Goal: Task Accomplishment & Management: Manage account settings

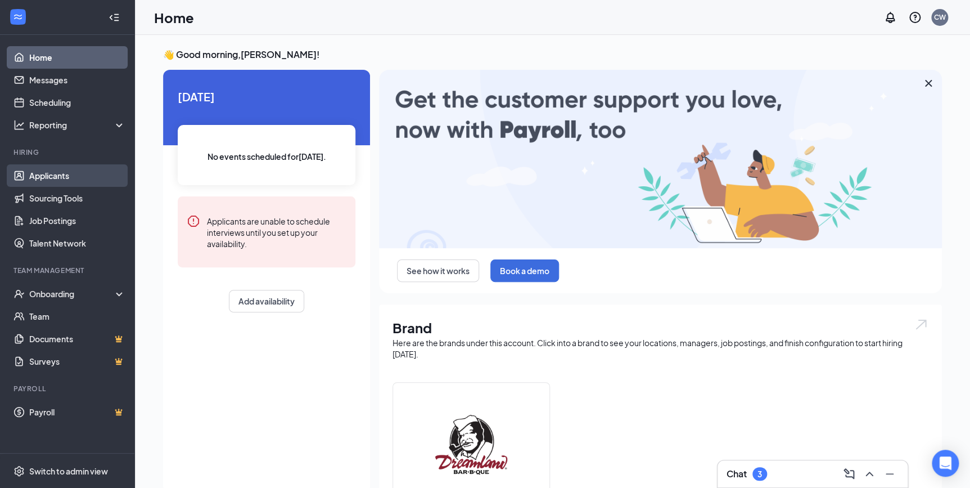
click at [68, 173] on link "Applicants" at bounding box center [77, 175] width 96 height 22
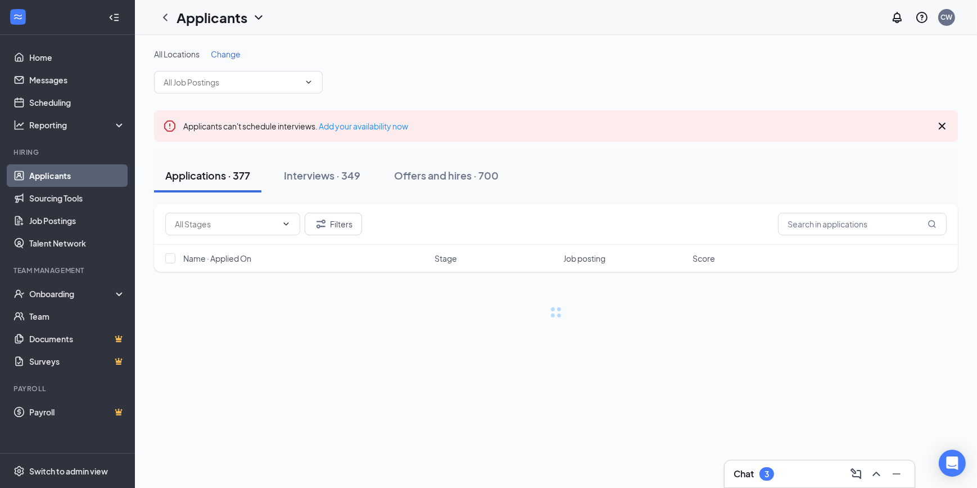
click at [226, 55] on span "Change" at bounding box center [226, 54] width 30 height 10
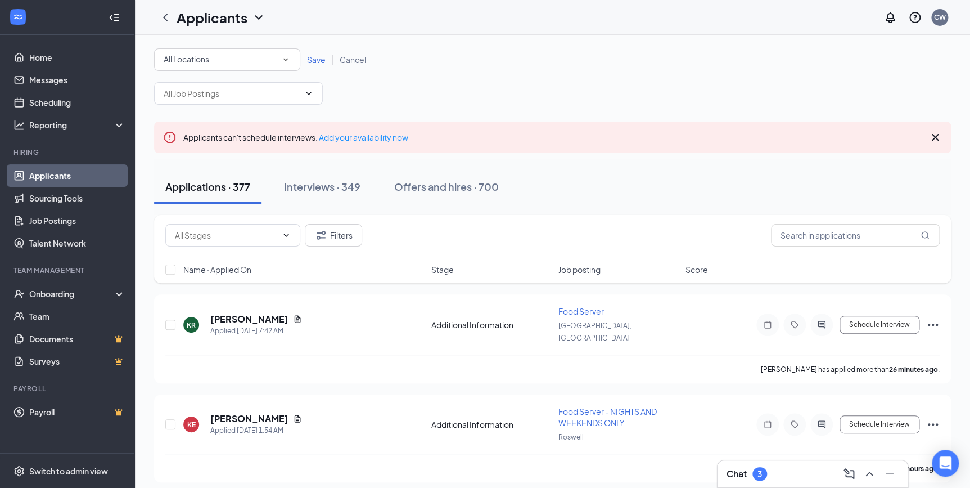
click at [227, 57] on div "All Locations" at bounding box center [227, 59] width 127 height 13
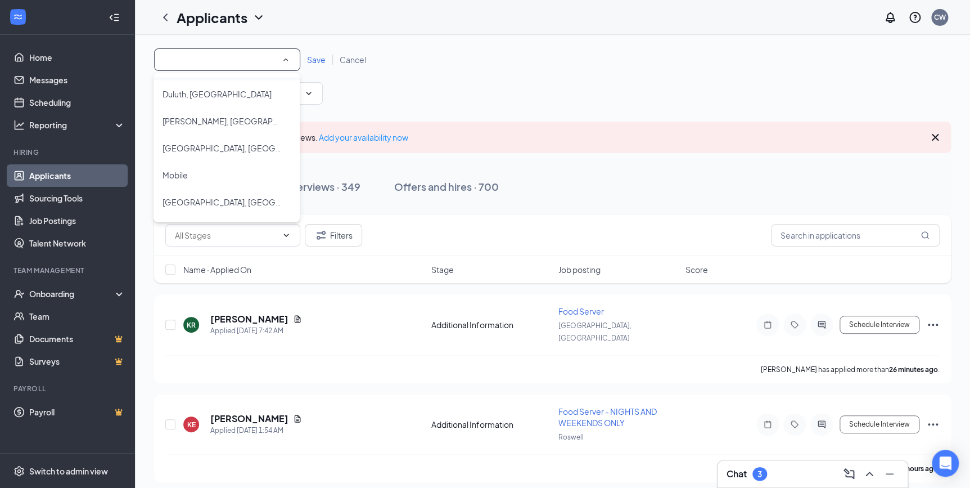
scroll to position [102, 0]
click at [191, 122] on div "Mobile" at bounding box center [227, 123] width 128 height 13
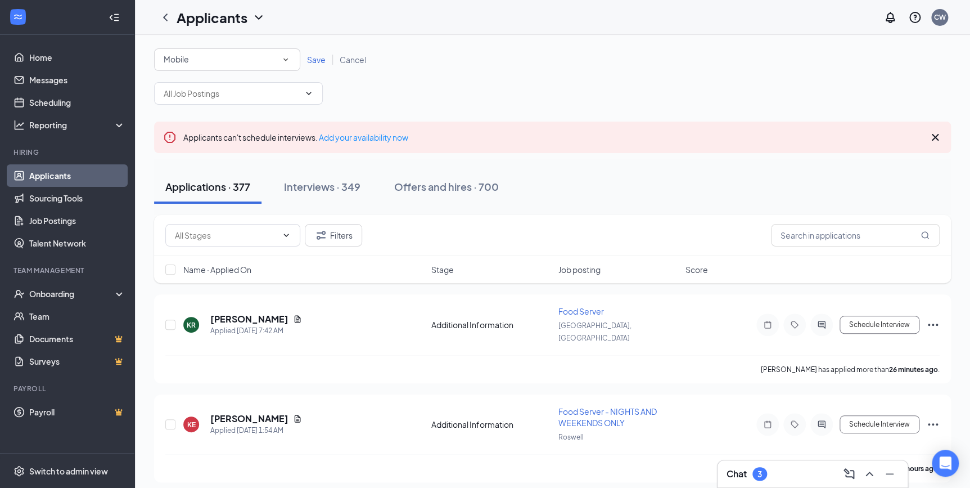
click at [316, 60] on span "Save" at bounding box center [316, 60] width 19 height 10
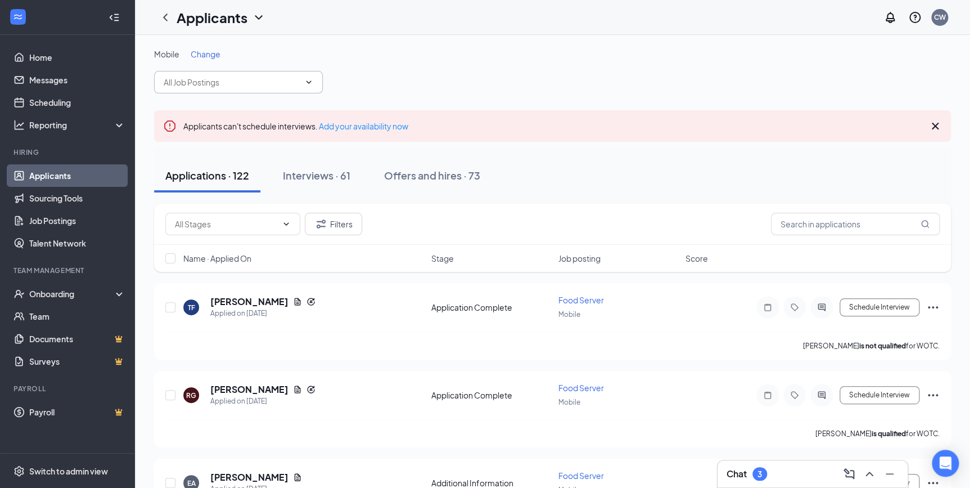
click at [309, 83] on icon "ChevronDown" at bounding box center [309, 81] width 5 height 3
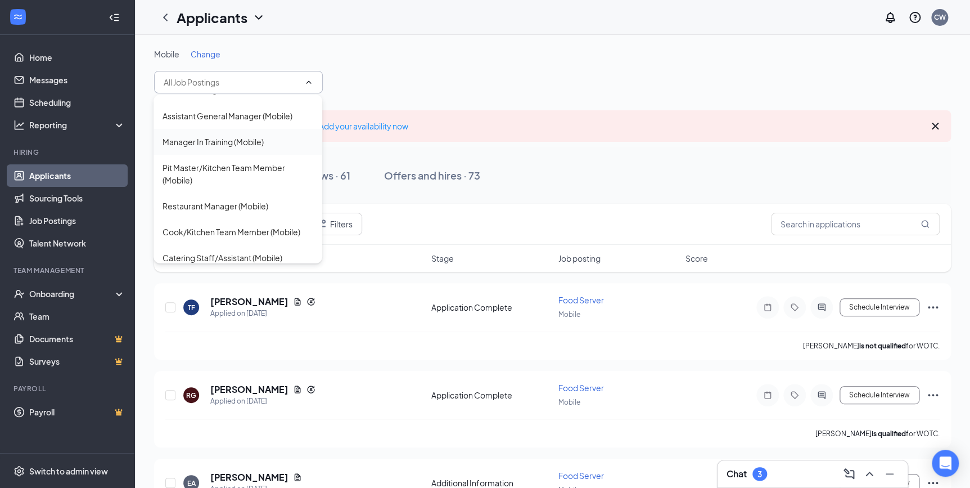
scroll to position [102, 0]
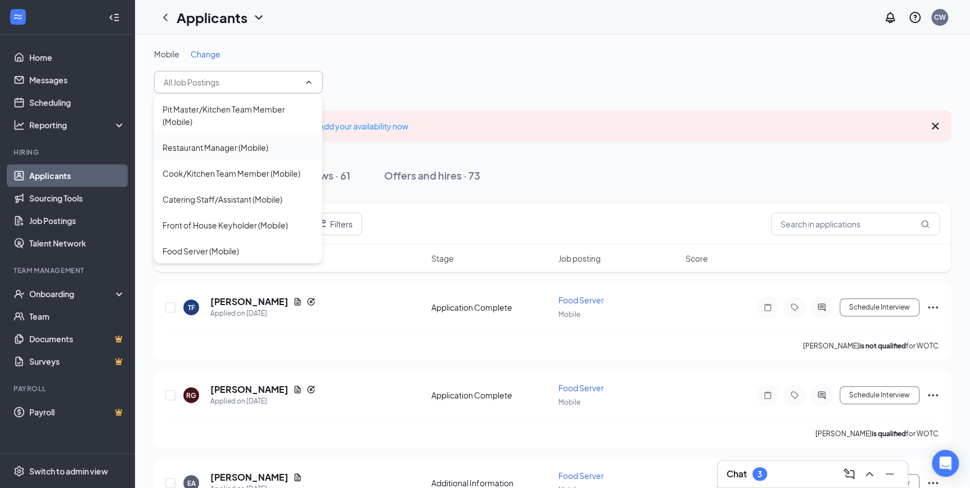
click at [232, 137] on div "Restaurant Manager (Mobile)" at bounding box center [238, 147] width 169 height 26
type input "Restaurant Manager (Mobile)"
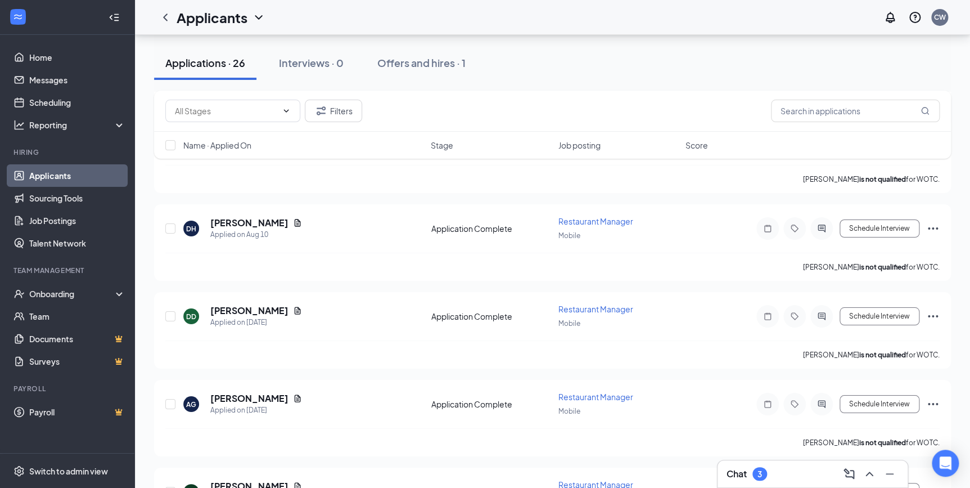
scroll to position [2071, 0]
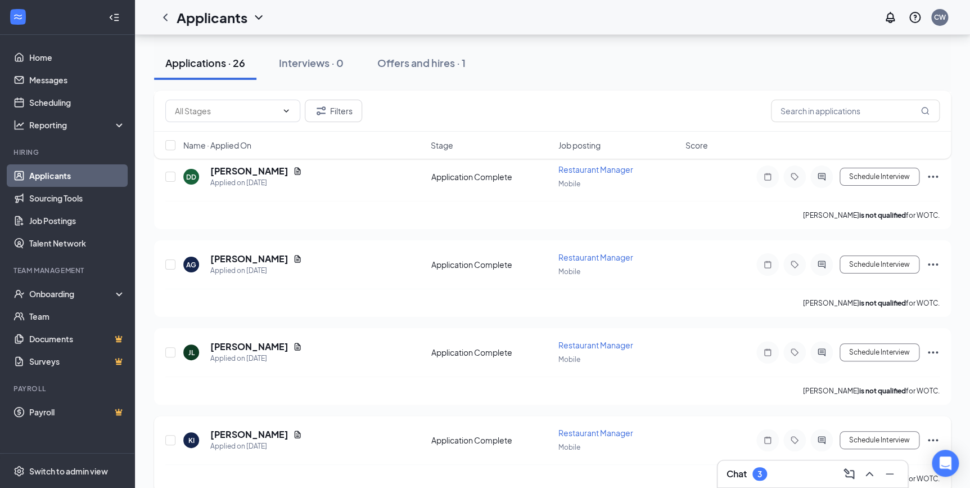
click at [935, 433] on icon "Ellipses" at bounding box center [932, 439] width 13 height 13
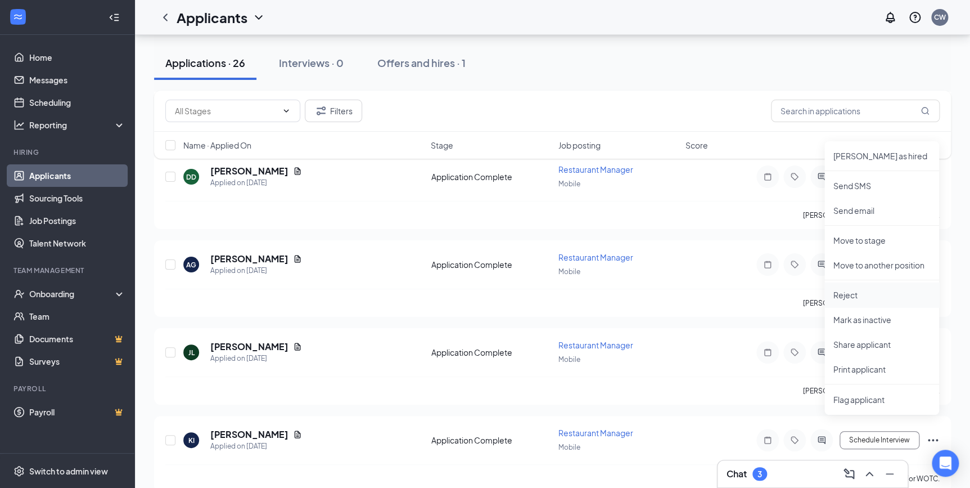
click at [872, 297] on p "Reject" at bounding box center [882, 294] width 97 height 11
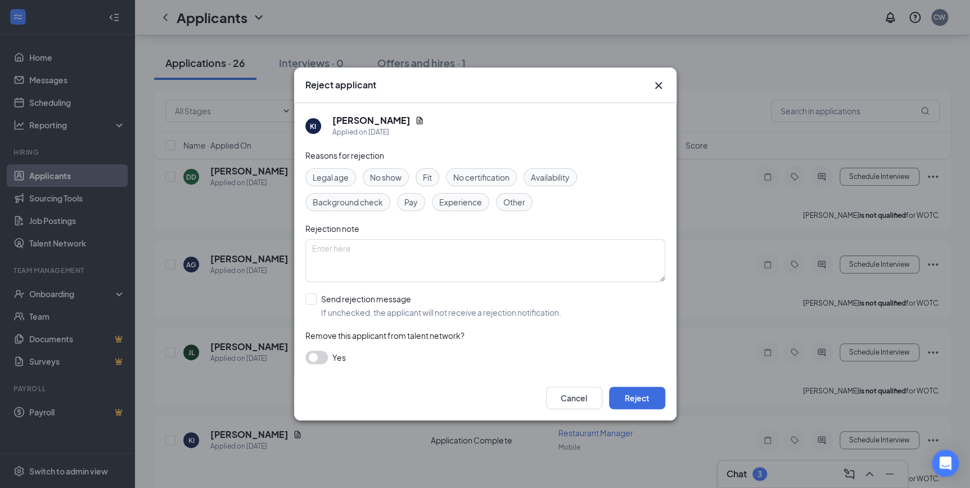
click at [397, 177] on span "No show" at bounding box center [385, 177] width 31 height 12
click at [641, 395] on button "Reject" at bounding box center [637, 397] width 56 height 22
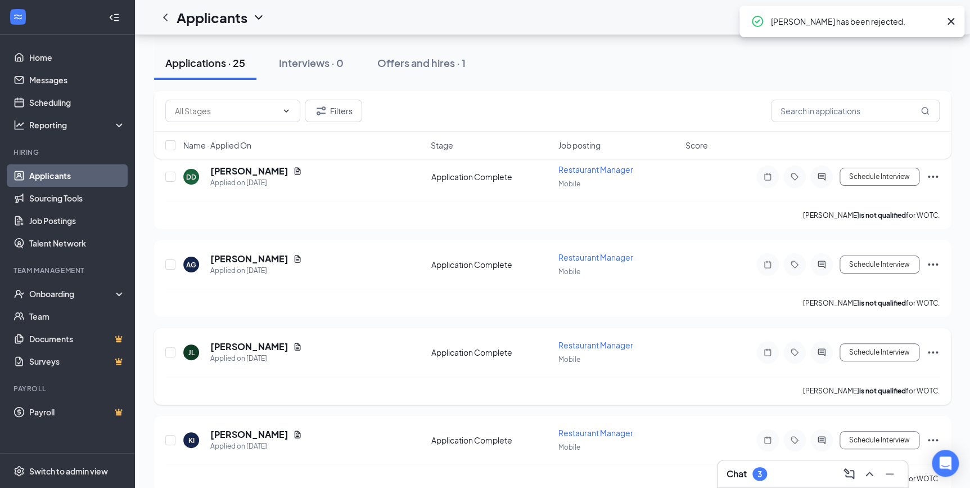
click at [932, 345] on icon "Ellipses" at bounding box center [932, 351] width 13 height 13
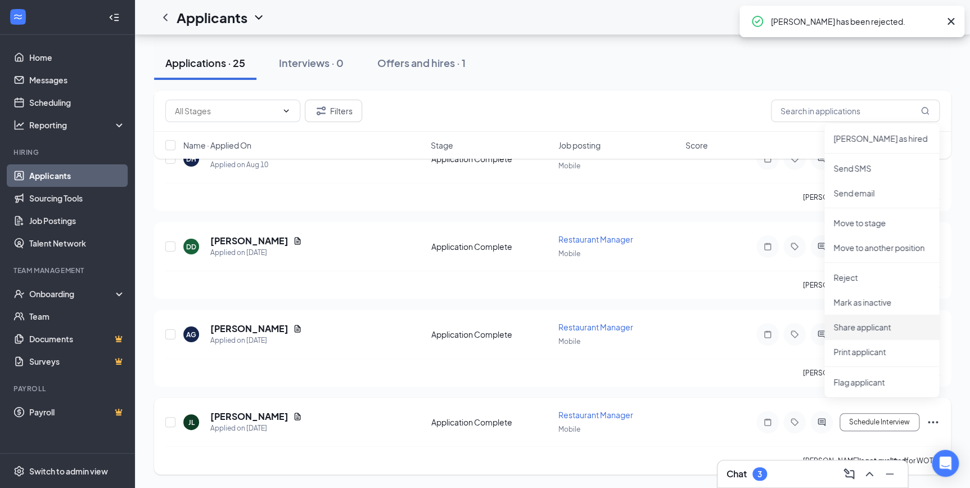
scroll to position [1985, 0]
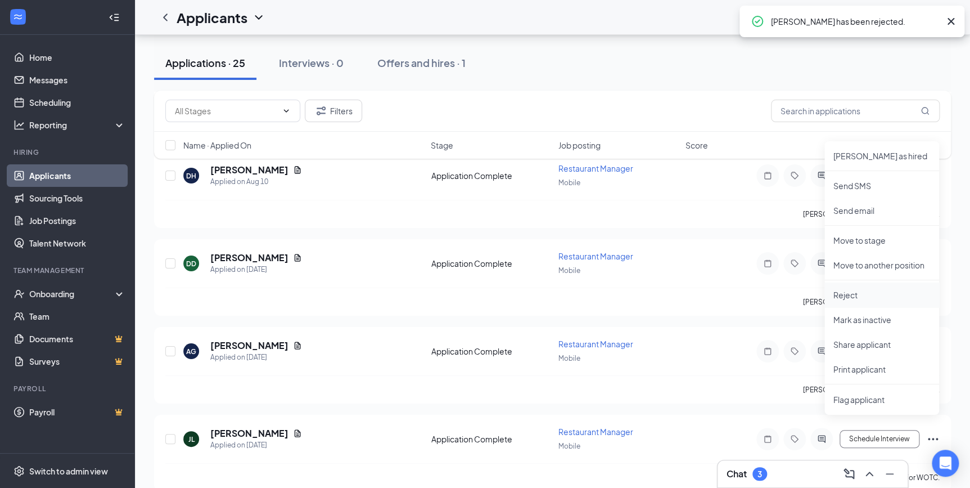
click at [855, 292] on p "Reject" at bounding box center [882, 294] width 97 height 11
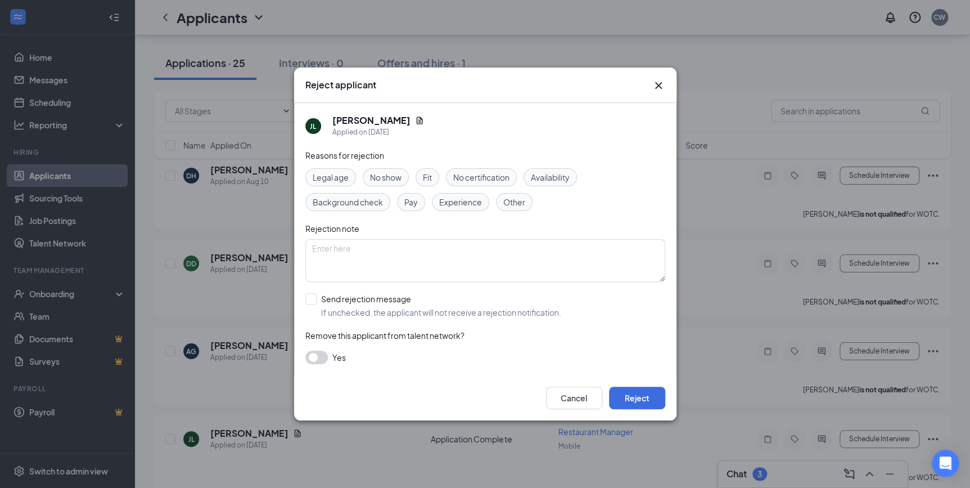
click at [553, 174] on span "Availability" at bounding box center [550, 177] width 39 height 12
click at [429, 173] on span "Fit" at bounding box center [427, 177] width 9 height 12
click at [309, 295] on input "Send rejection message If unchecked, the applicant will not receive a rejection…" at bounding box center [433, 305] width 256 height 25
checkbox input "true"
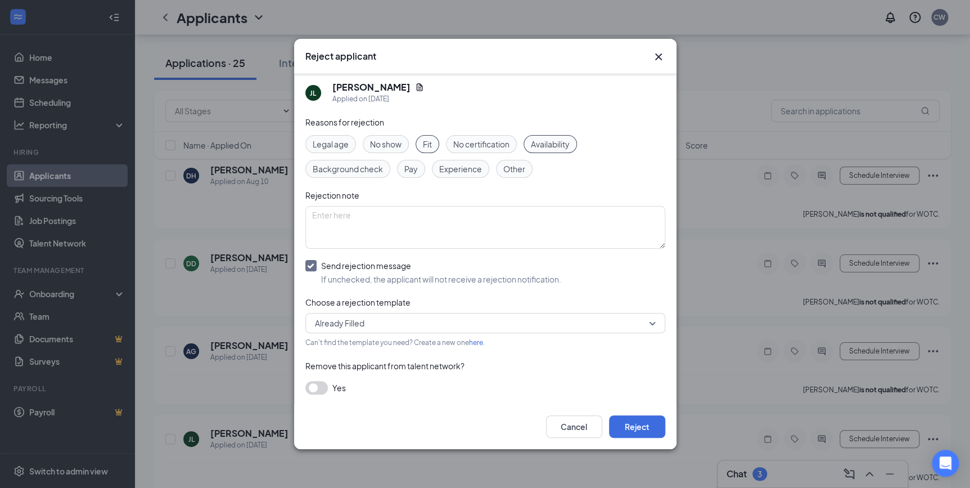
scroll to position [6, 0]
click at [637, 426] on button "Reject" at bounding box center [637, 426] width 56 height 22
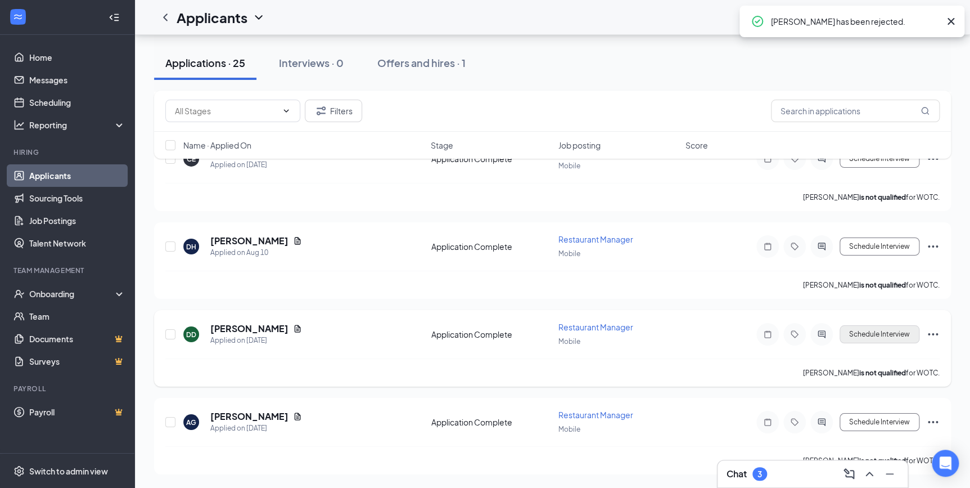
scroll to position [1898, 0]
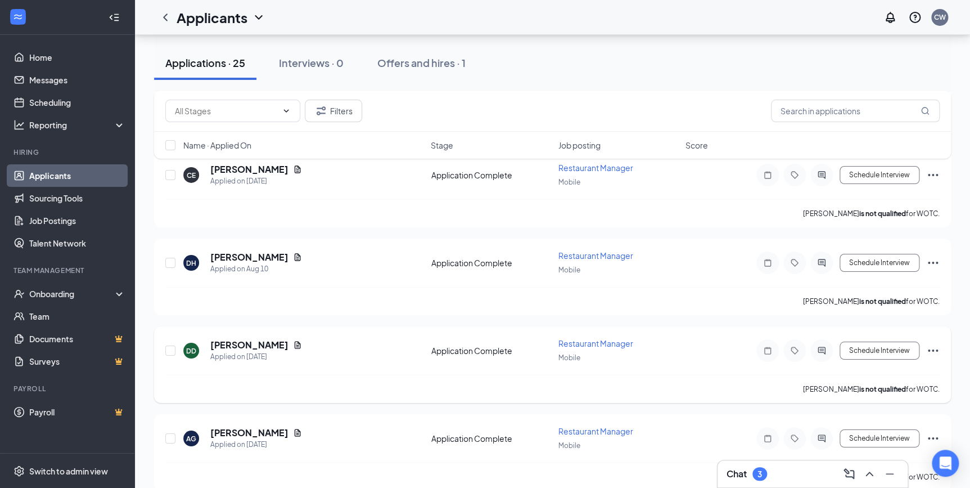
click at [933, 349] on icon "Ellipses" at bounding box center [933, 350] width 10 height 2
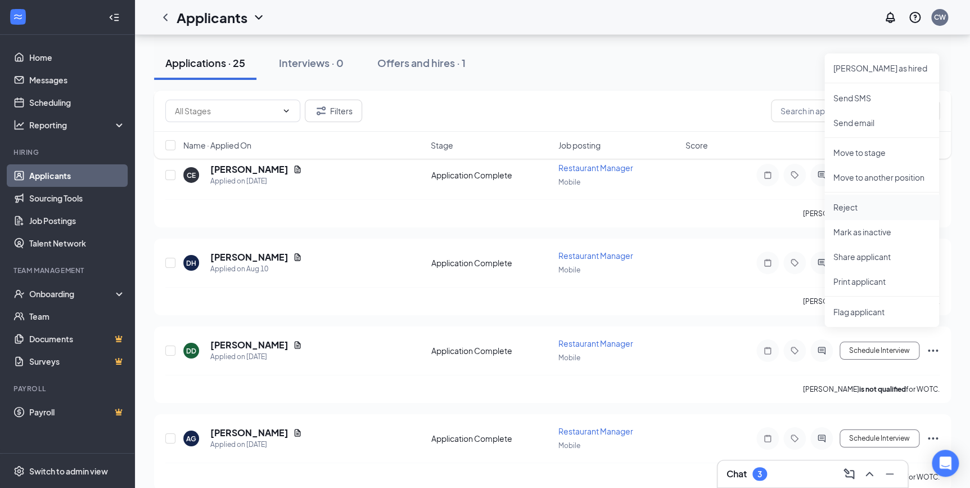
click at [845, 204] on p "Reject" at bounding box center [882, 206] width 97 height 11
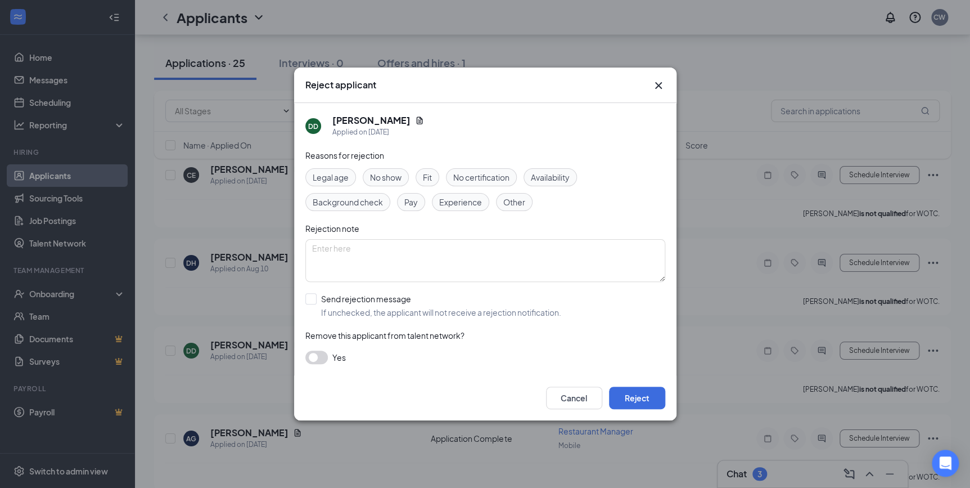
click at [506, 202] on span "Other" at bounding box center [514, 202] width 22 height 12
click at [461, 247] on textarea at bounding box center [485, 260] width 360 height 43
type textarea "Received other offer"
click at [639, 395] on button "Reject" at bounding box center [637, 397] width 56 height 22
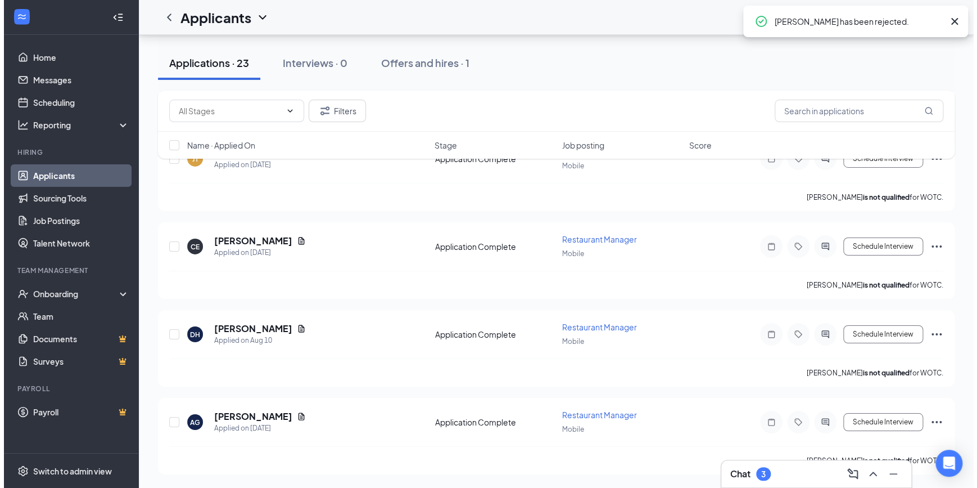
scroll to position [1811, 0]
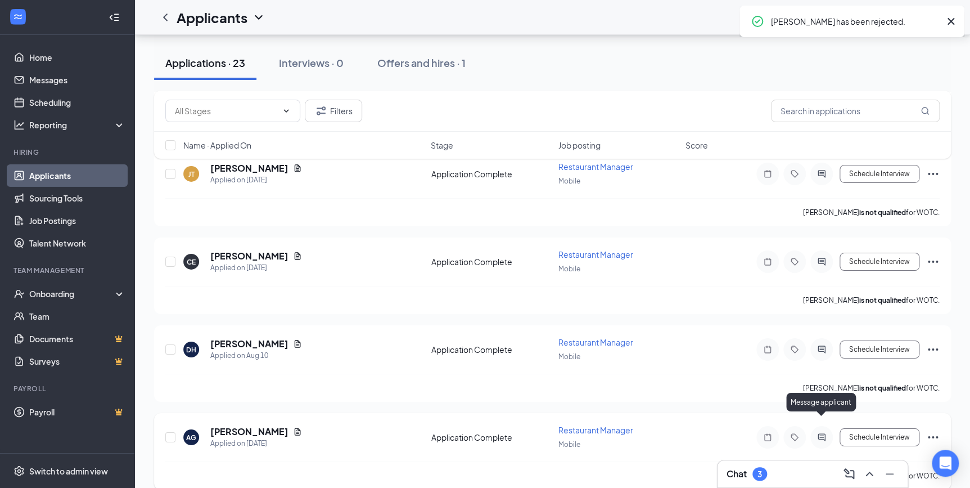
click at [819, 434] on icon "ActiveChat" at bounding box center [821, 437] width 7 height 7
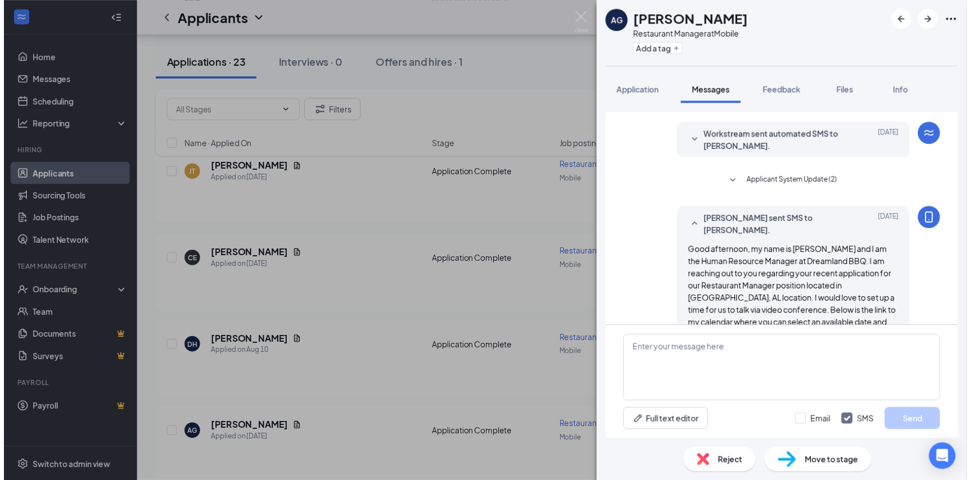
scroll to position [191, 0]
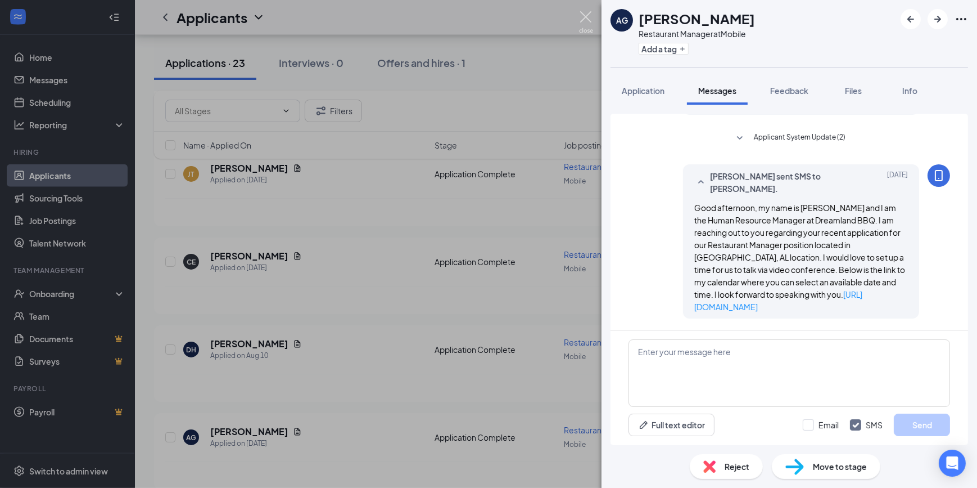
click at [585, 19] on img at bounding box center [586, 22] width 14 height 22
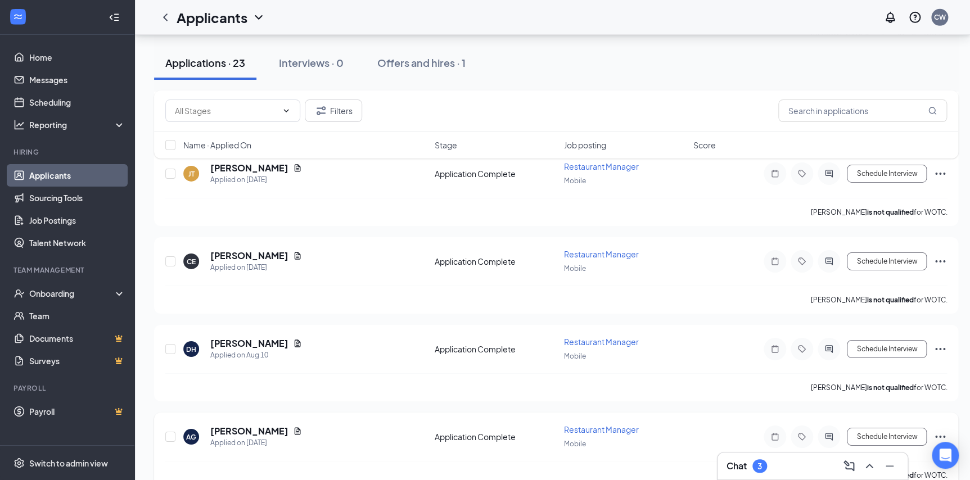
click at [942, 430] on icon "Ellipses" at bounding box center [940, 436] width 13 height 13
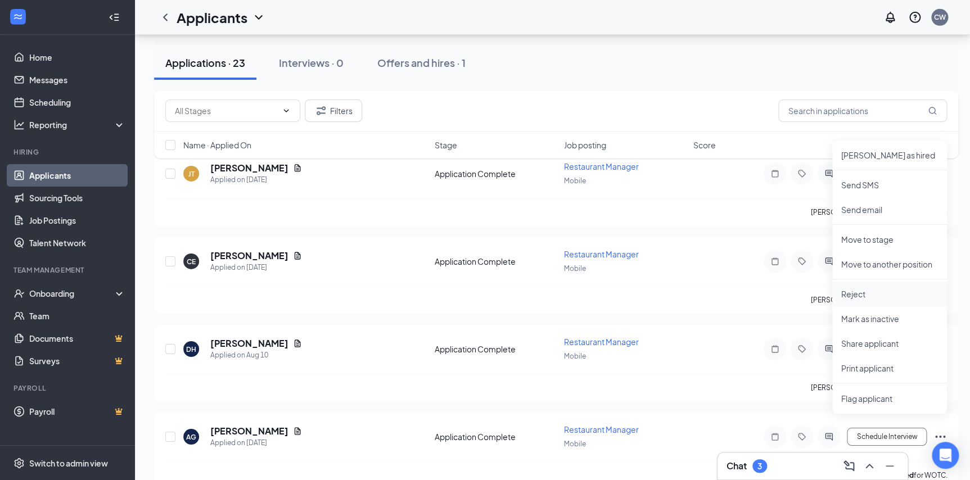
click at [855, 295] on p "Reject" at bounding box center [889, 294] width 97 height 11
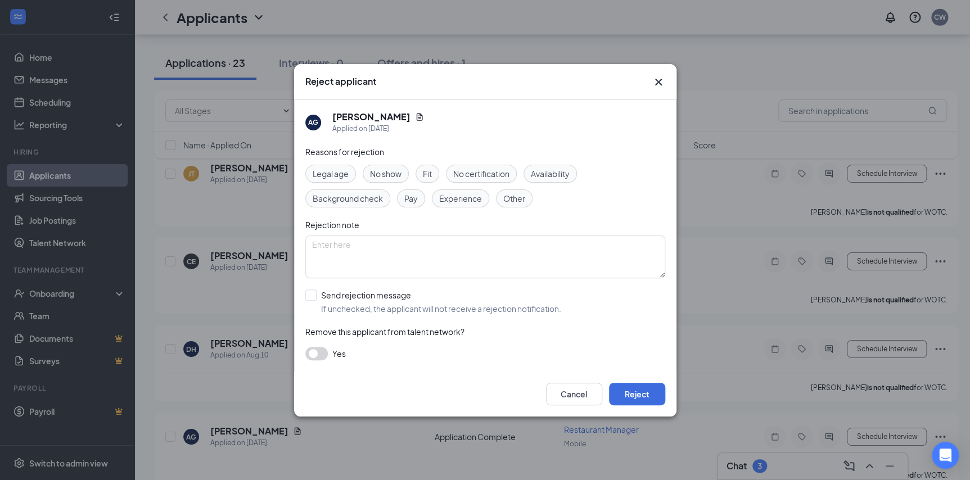
click at [385, 172] on span "No show" at bounding box center [385, 174] width 31 height 12
click at [631, 387] on button "Reject" at bounding box center [637, 394] width 56 height 22
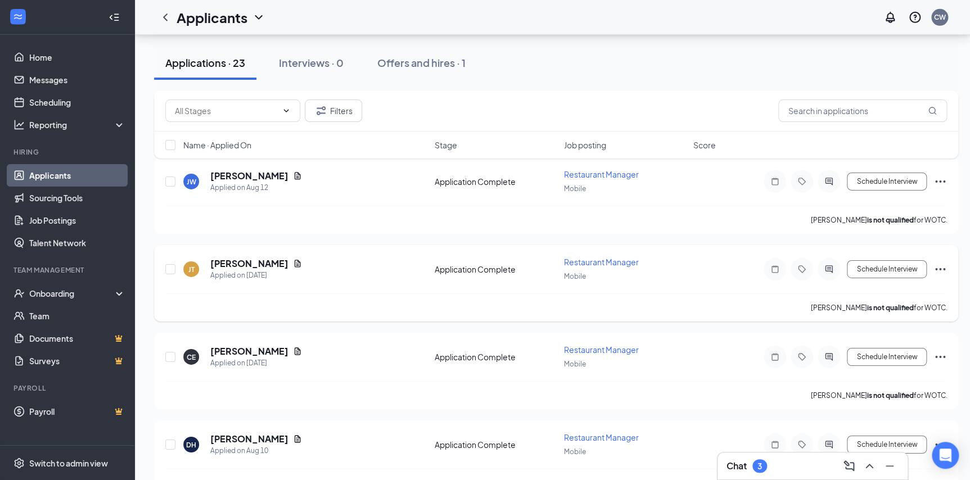
scroll to position [1731, 0]
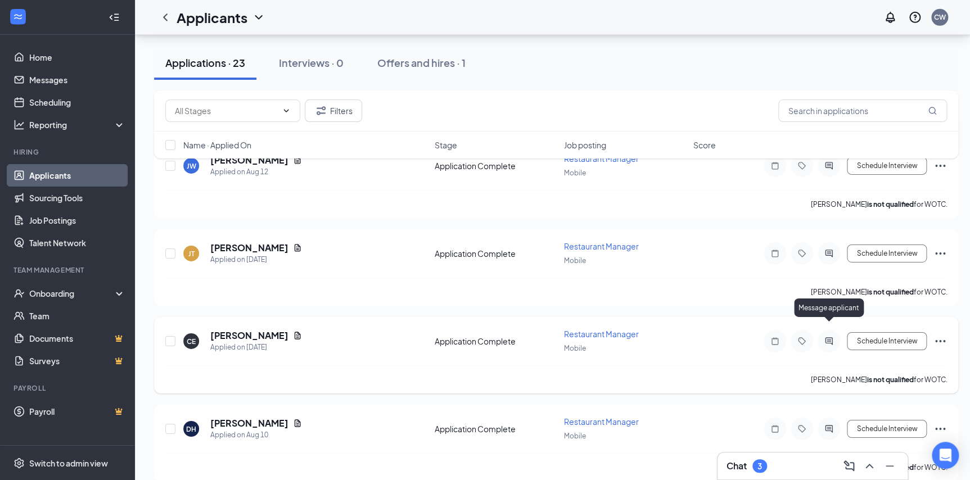
click at [832, 337] on icon "ActiveChat" at bounding box center [828, 341] width 13 height 9
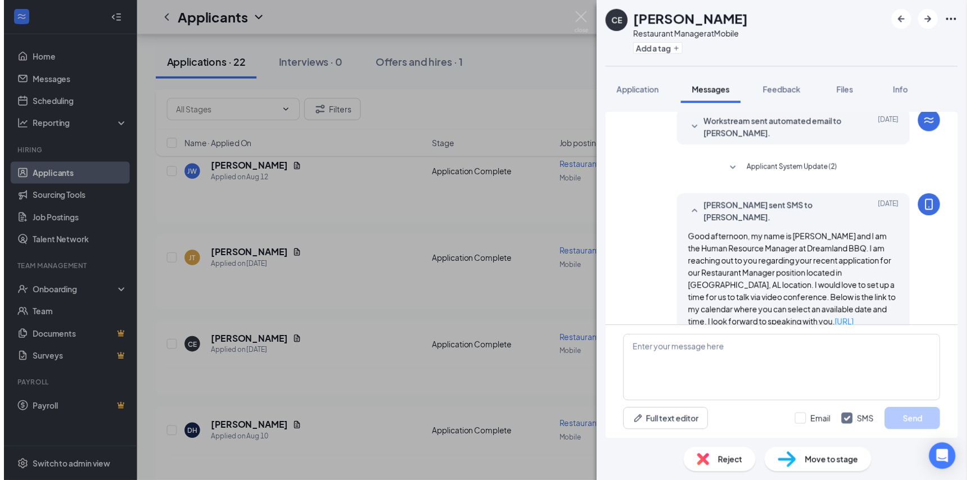
scroll to position [385, 0]
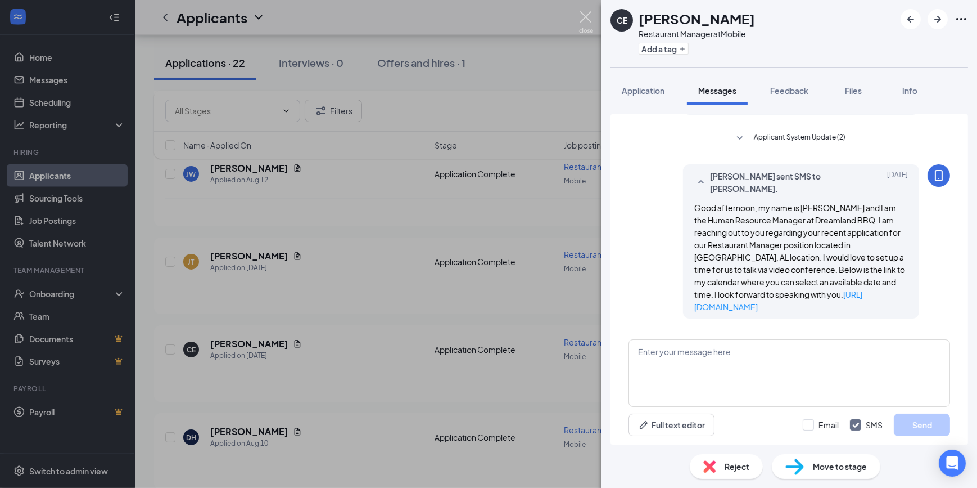
click at [588, 13] on img at bounding box center [586, 22] width 14 height 22
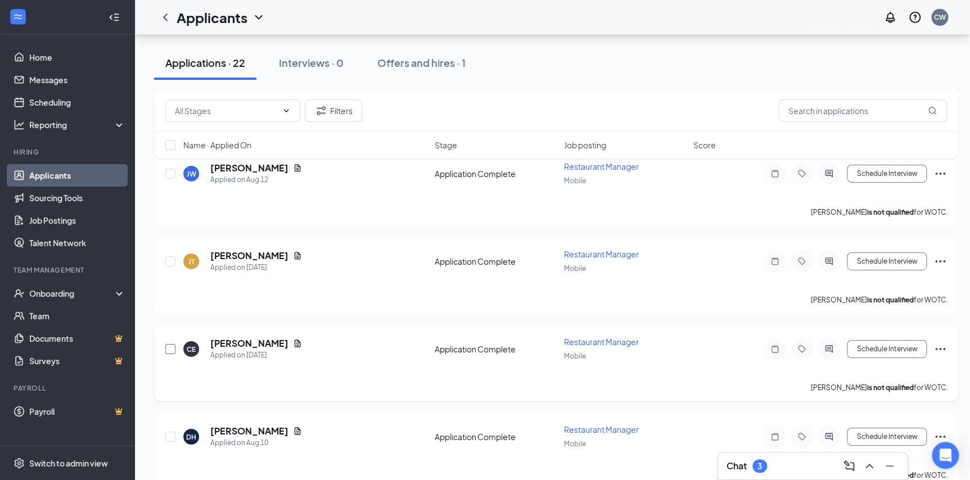
click at [166, 344] on input "checkbox" at bounding box center [170, 349] width 10 height 10
checkbox input "true"
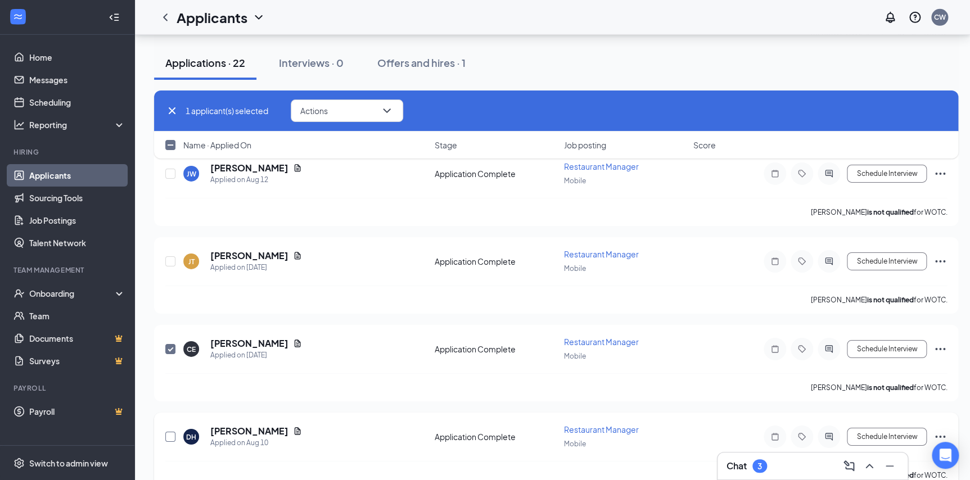
click at [170, 432] on input "checkbox" at bounding box center [170, 437] width 10 height 10
checkbox input "true"
click at [391, 105] on icon "ChevronDown" at bounding box center [386, 110] width 13 height 13
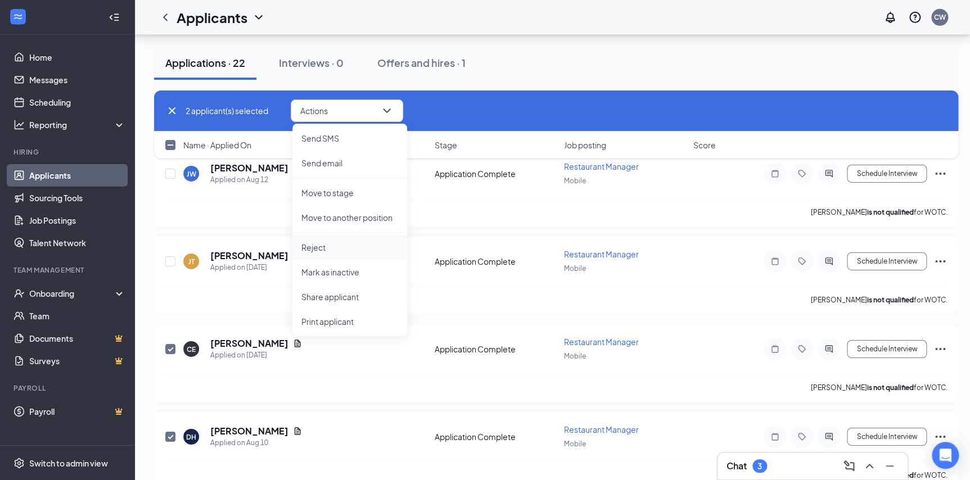
click at [323, 247] on p "Reject" at bounding box center [349, 247] width 97 height 11
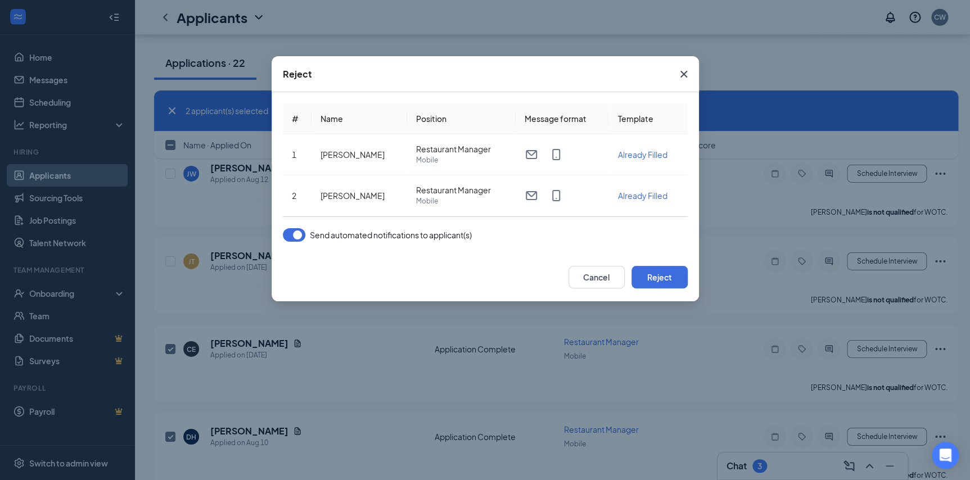
click at [294, 236] on button "button" at bounding box center [294, 234] width 22 height 13
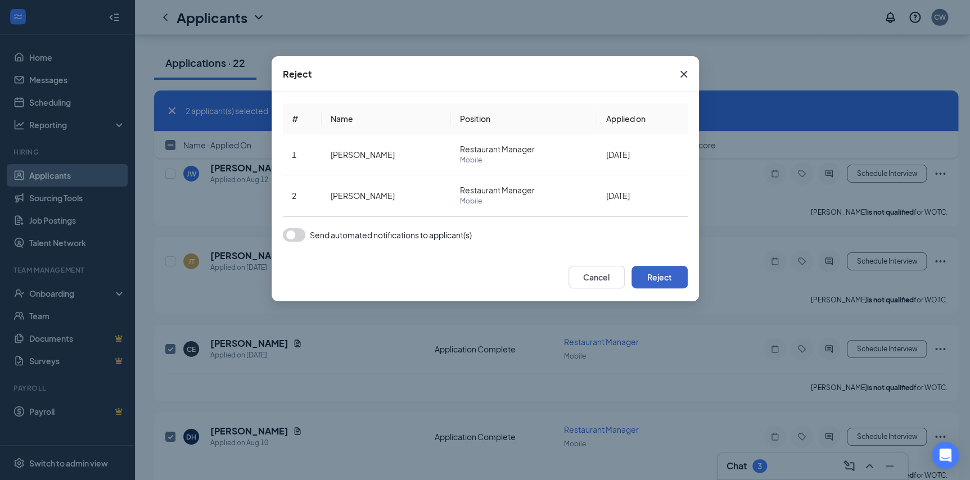
click at [659, 282] on button "Reject" at bounding box center [660, 277] width 56 height 22
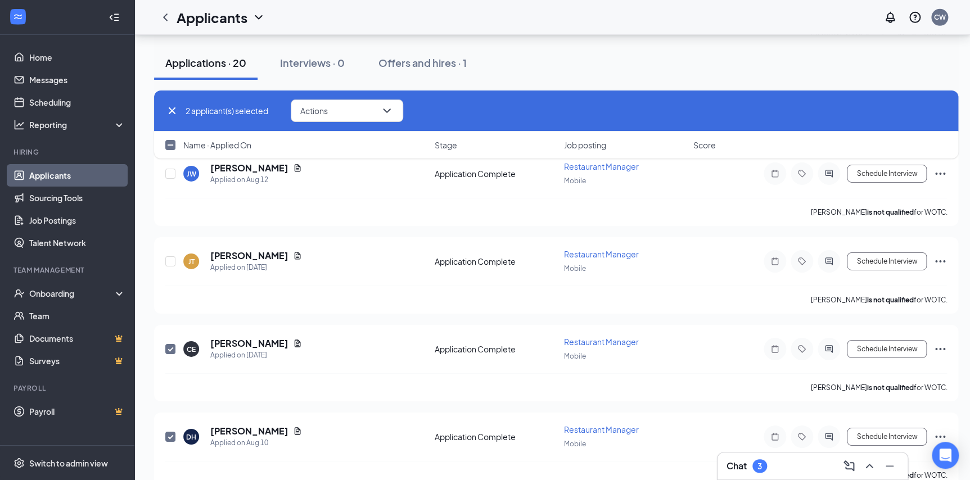
checkbox input "false"
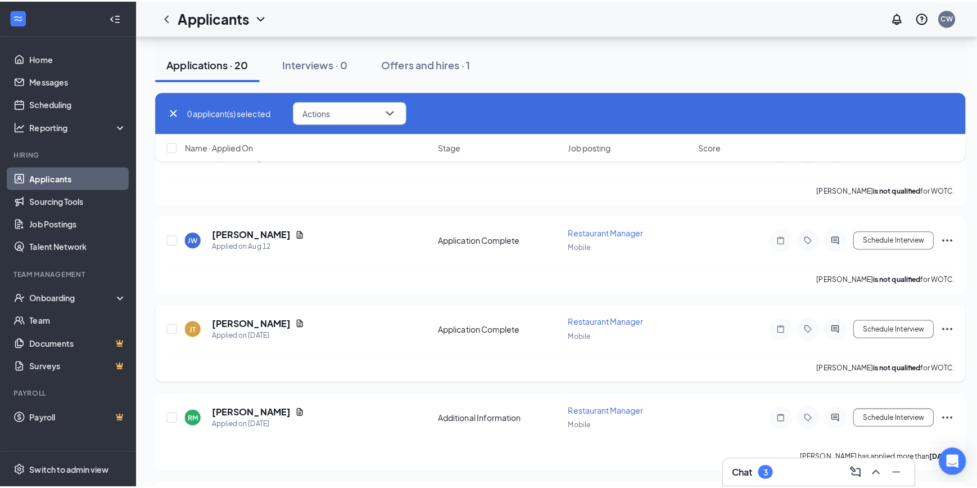
scroll to position [1621, 0]
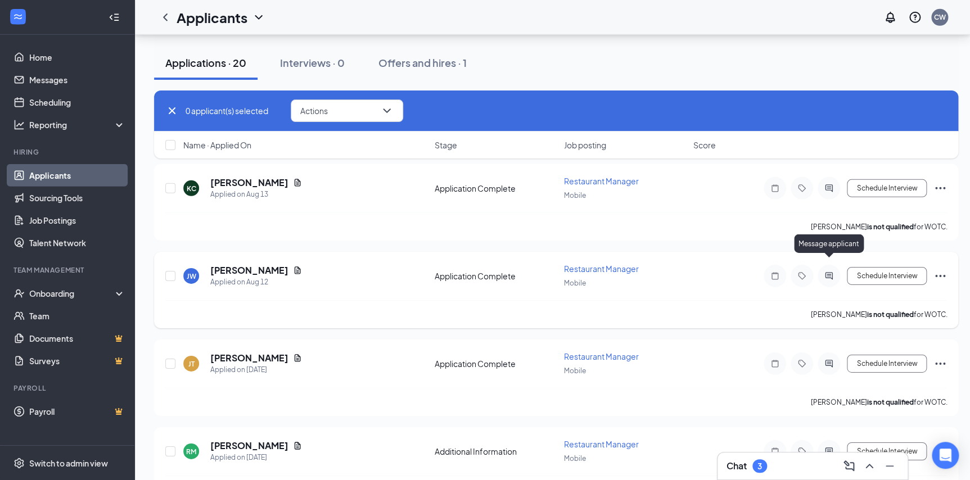
click at [830, 273] on icon "ActiveChat" at bounding box center [829, 276] width 7 height 7
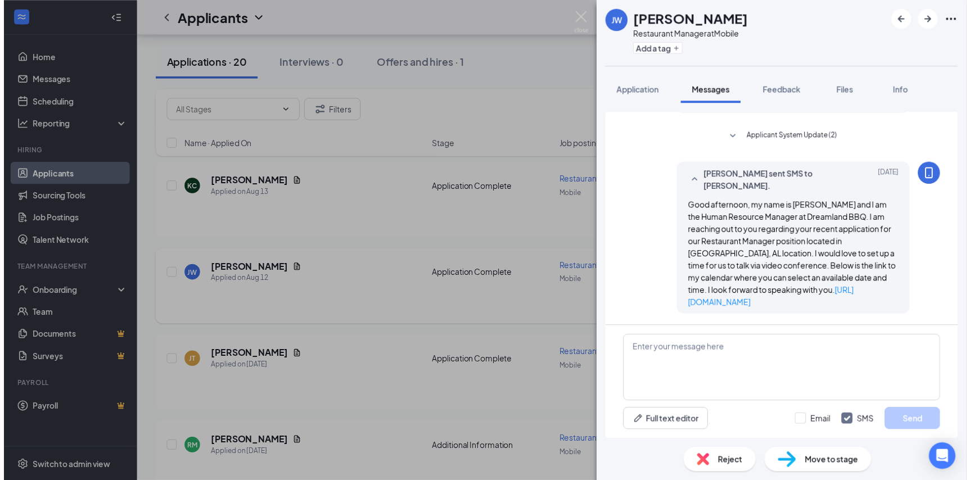
scroll to position [244, 0]
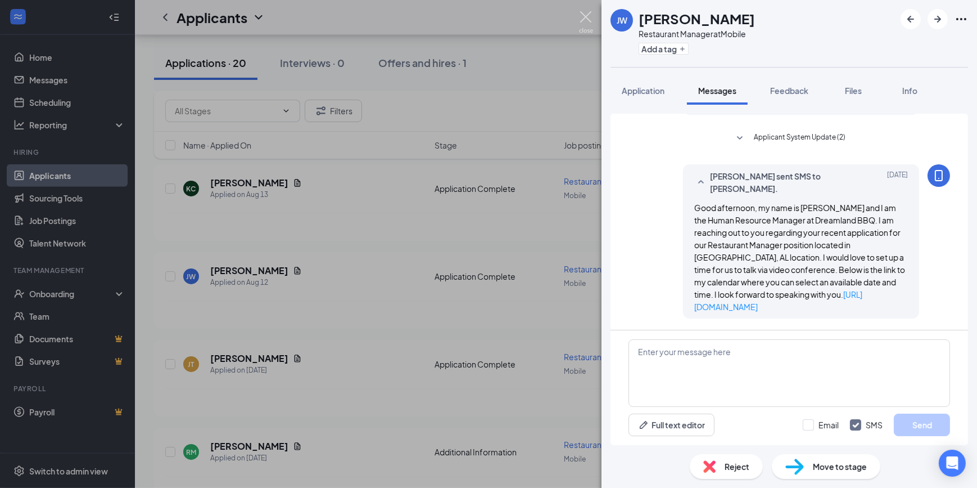
click at [585, 15] on img at bounding box center [586, 22] width 14 height 22
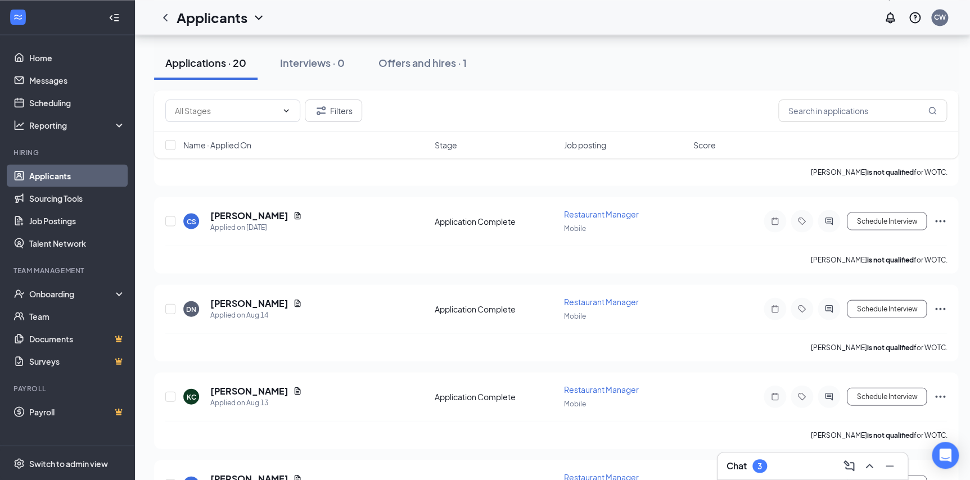
scroll to position [3298, 0]
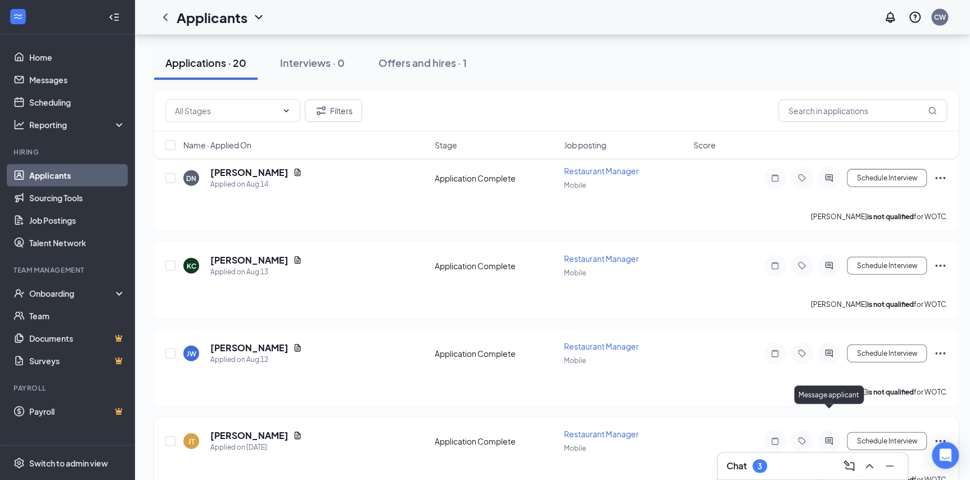
click at [823, 437] on icon "ActiveChat" at bounding box center [828, 441] width 13 height 9
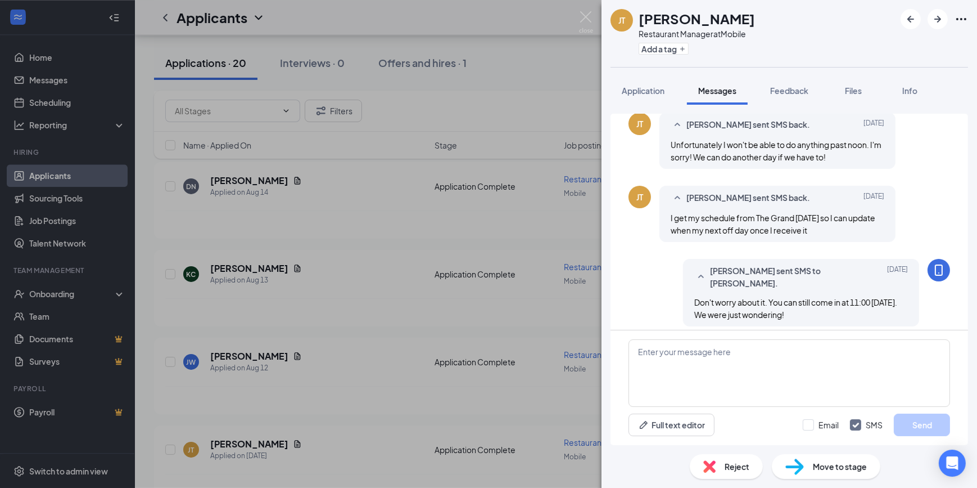
scroll to position [605, 0]
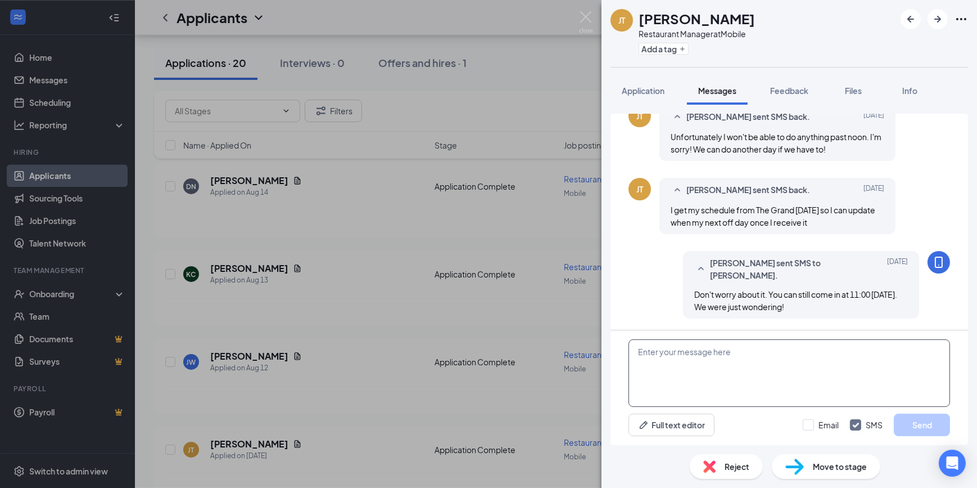
click at [663, 355] on textarea at bounding box center [790, 372] width 322 height 67
paste textarea "We are pleased to inform you that we would like to offer you a position with [C…"
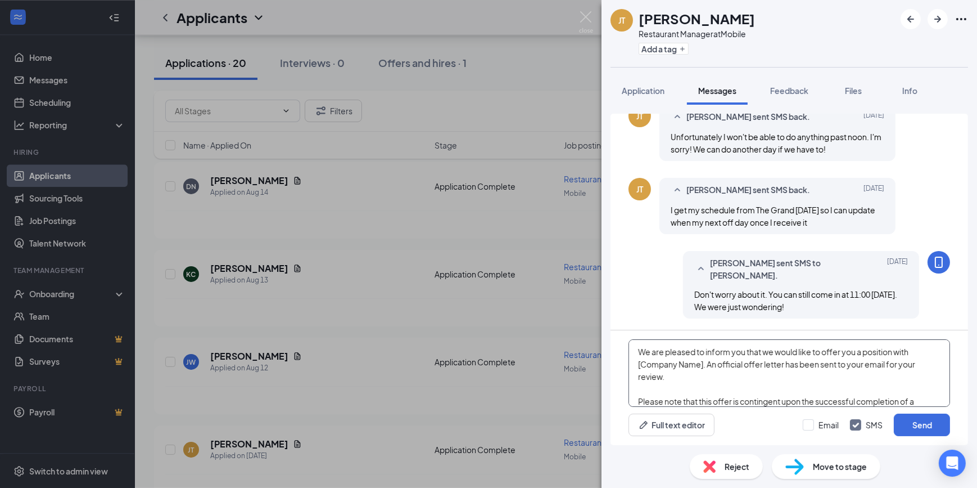
click at [637, 352] on textarea "We are pleased to inform you that we would like to offer you a position with [C…" at bounding box center [790, 372] width 322 height 67
drag, startPoint x: 773, startPoint y: 364, endPoint x: 709, endPoint y: 363, distance: 64.7
click at [709, 363] on textarea "Good morning [PERSON_NAME], we are pleased to inform you that we would like to …" at bounding box center [790, 372] width 322 height 67
click at [839, 384] on textarea "Good morning [PERSON_NAME], we are pleased to inform you that we would like to …" at bounding box center [790, 372] width 322 height 67
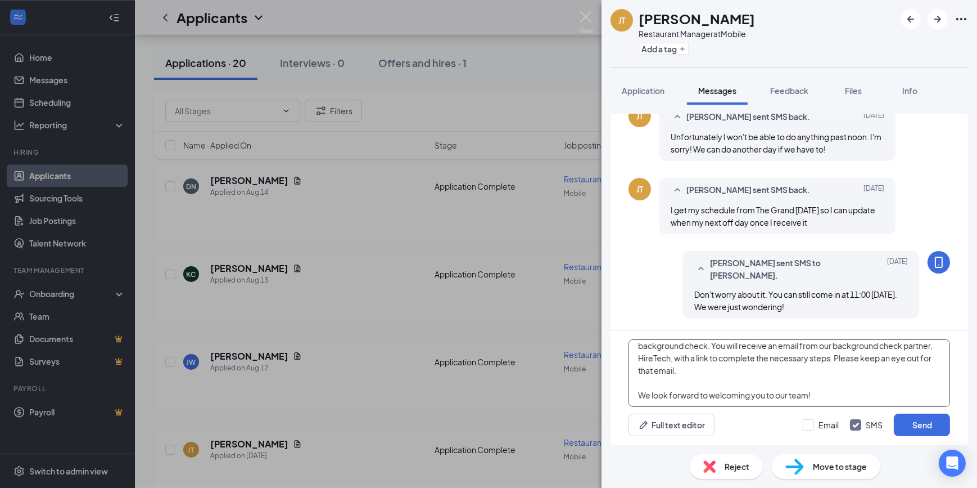
click at [638, 395] on textarea "Good morning [PERSON_NAME], we are pleased to inform you that we would like to …" at bounding box center [790, 372] width 322 height 67
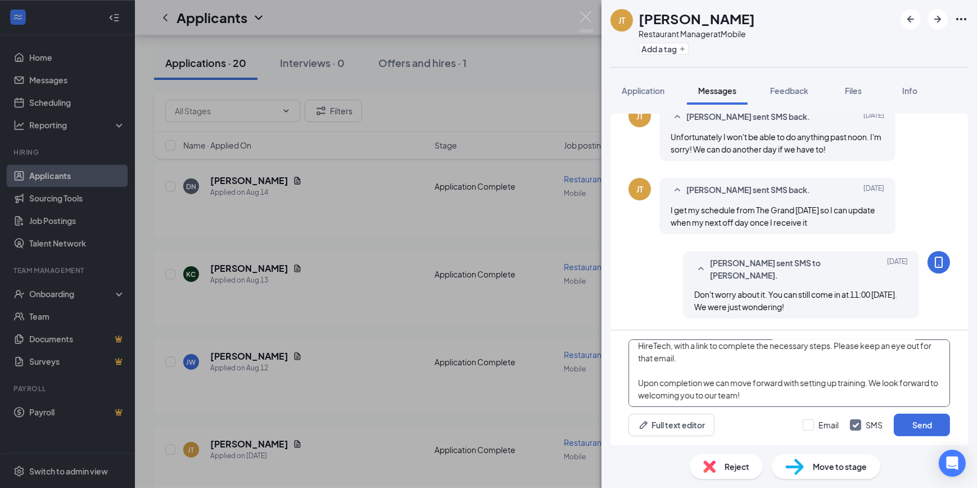
scroll to position [0, 0]
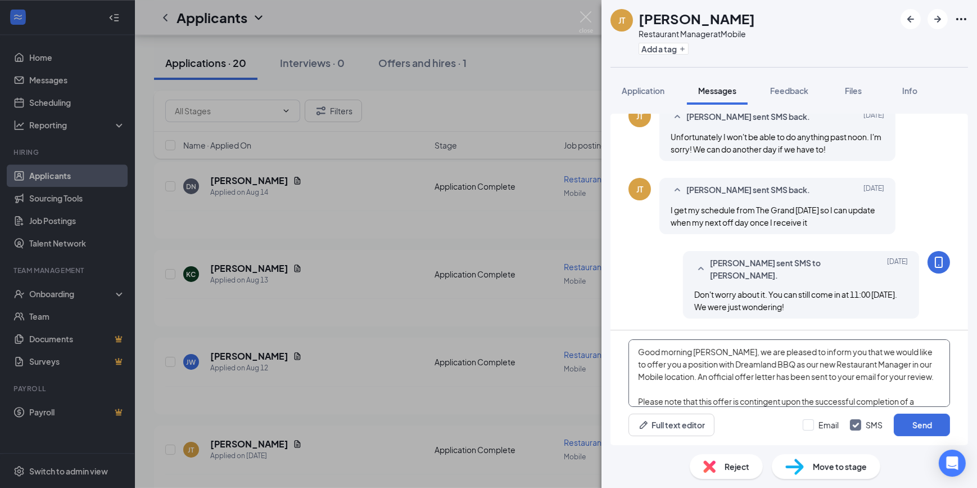
type textarea "Good morning [PERSON_NAME], we are pleased to inform you that we would like to …"
click at [922, 426] on button "Send" at bounding box center [922, 424] width 56 height 22
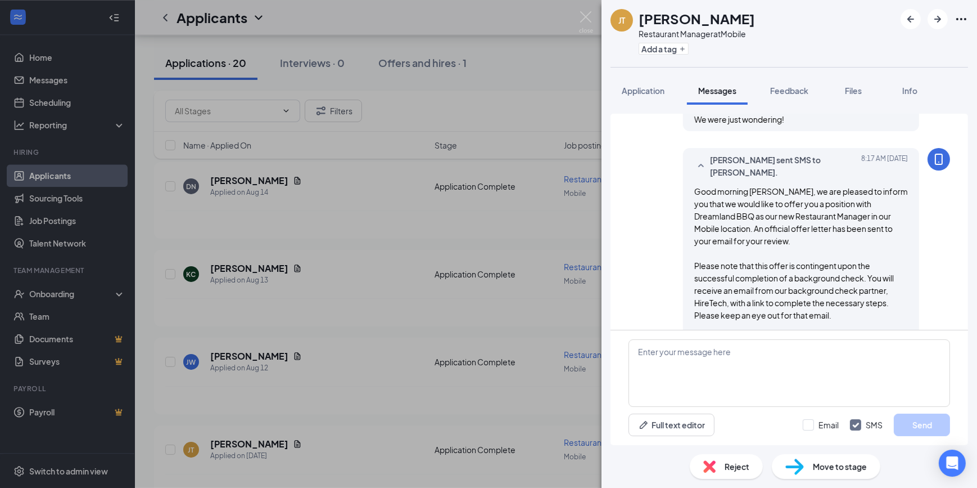
scroll to position [837, 0]
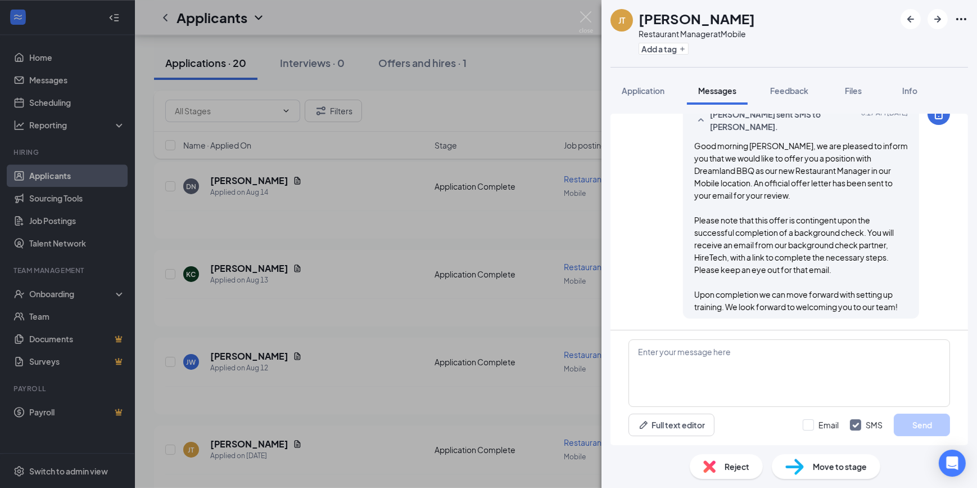
drag, startPoint x: 644, startPoint y: 89, endPoint x: 810, endPoint y: 232, distance: 218.9
click at [644, 89] on span "Application" at bounding box center [643, 90] width 43 height 10
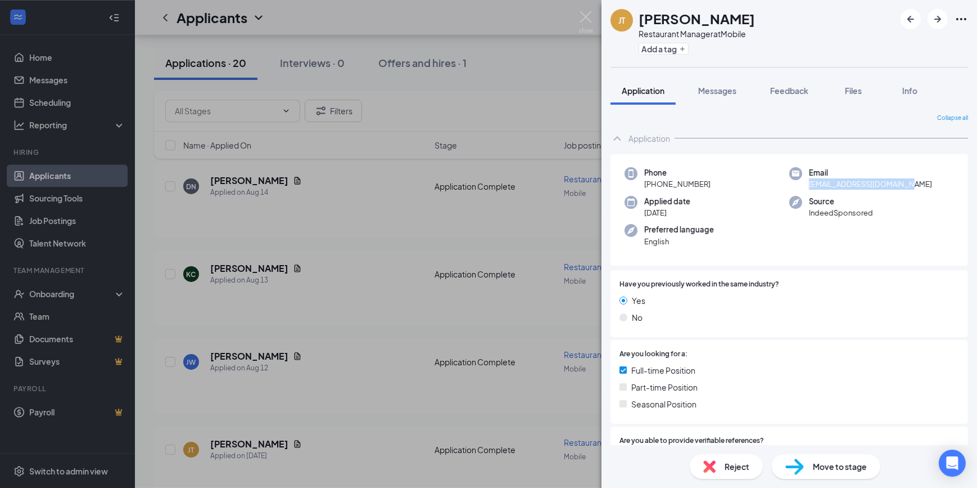
drag, startPoint x: 921, startPoint y: 183, endPoint x: 806, endPoint y: 186, distance: 114.8
click at [806, 186] on div "Email [EMAIL_ADDRESS][DOMAIN_NAME]" at bounding box center [872, 178] width 165 height 23
copy span "[EMAIL_ADDRESS][DOMAIN_NAME]"
click at [726, 89] on span "Messages" at bounding box center [718, 90] width 38 height 10
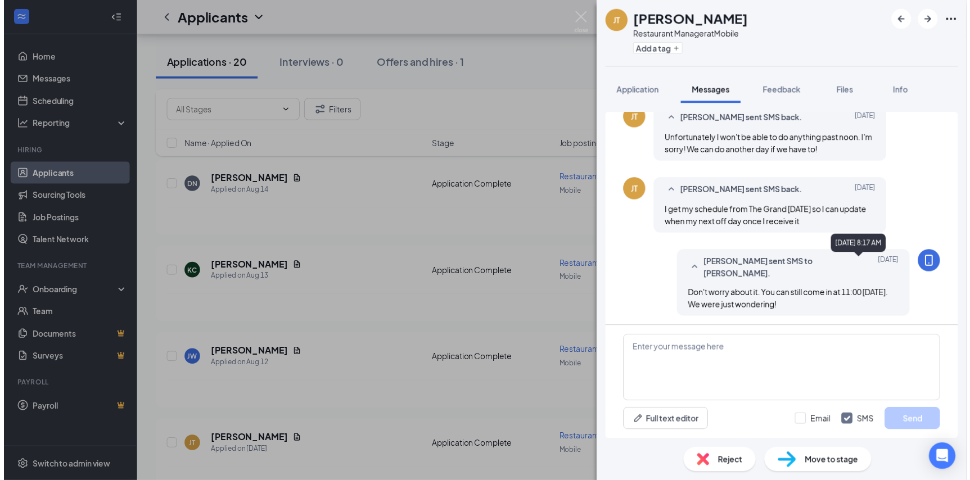
scroll to position [479, 0]
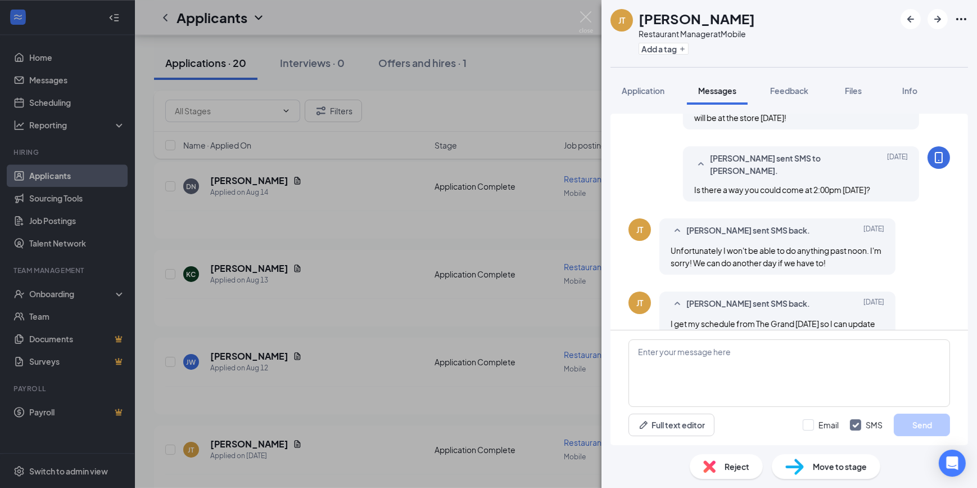
click at [588, 12] on img at bounding box center [586, 22] width 14 height 22
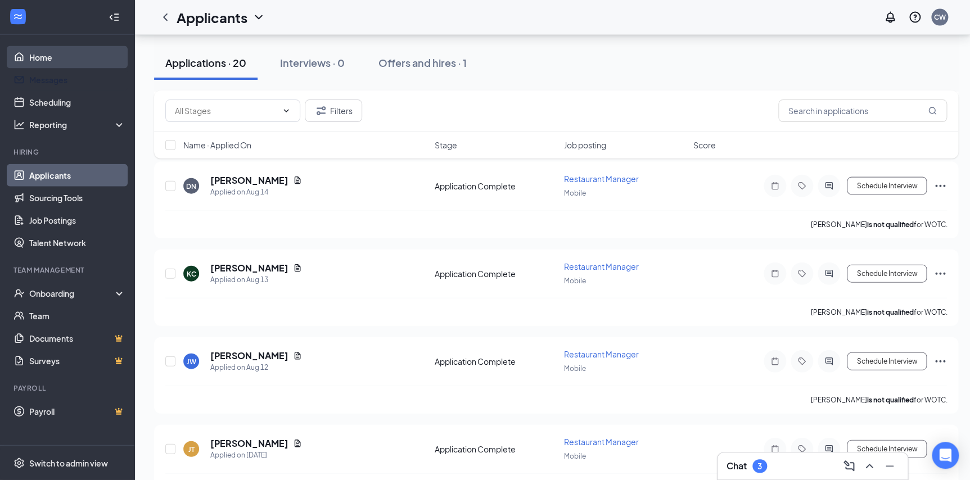
drag, startPoint x: 49, startPoint y: 61, endPoint x: 66, endPoint y: 61, distance: 17.4
click at [49, 61] on link "Home" at bounding box center [77, 57] width 96 height 22
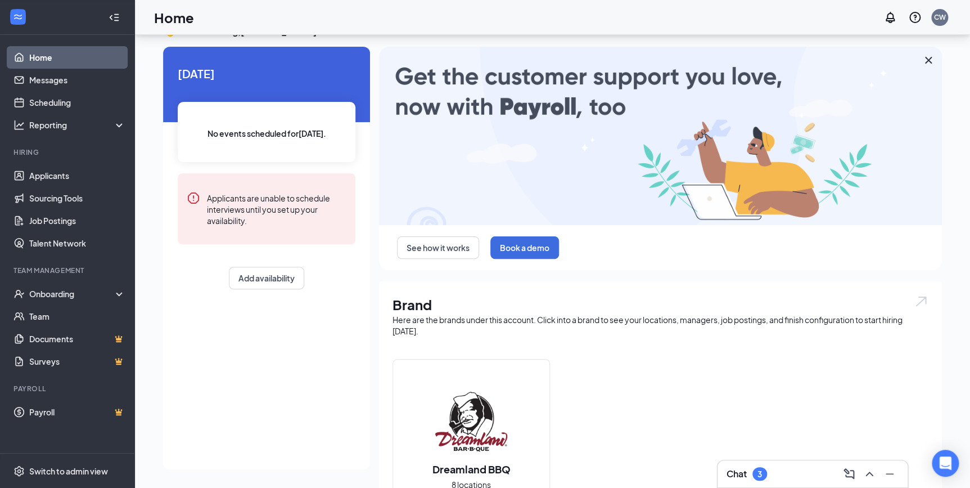
scroll to position [296, 0]
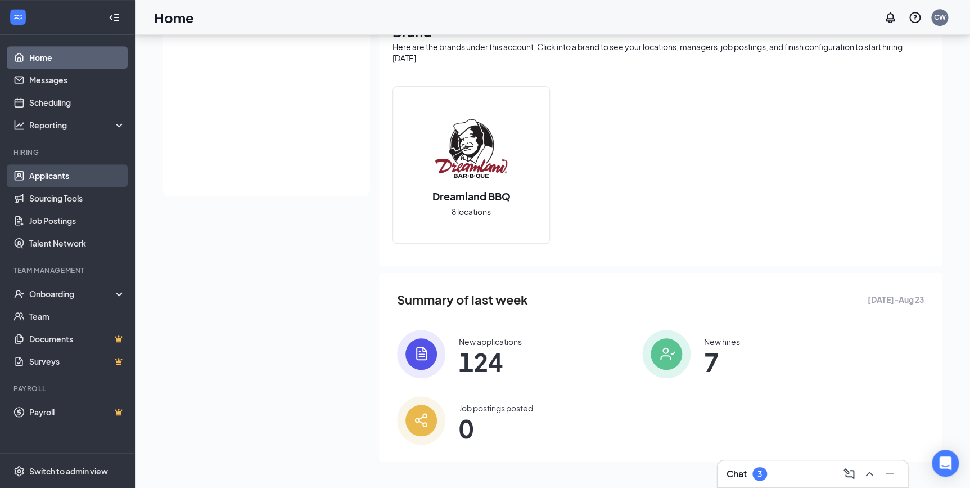
click at [60, 177] on link "Applicants" at bounding box center [77, 175] width 96 height 22
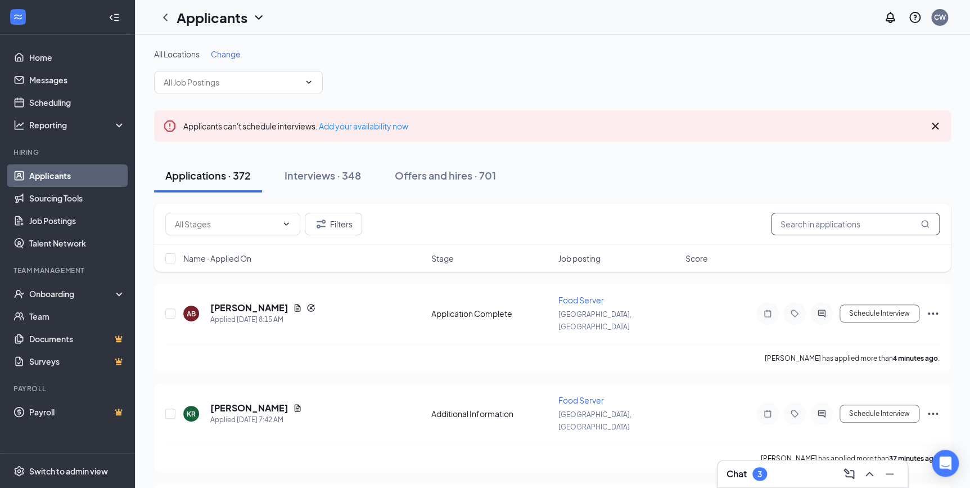
click at [828, 221] on input "text" at bounding box center [855, 224] width 169 height 22
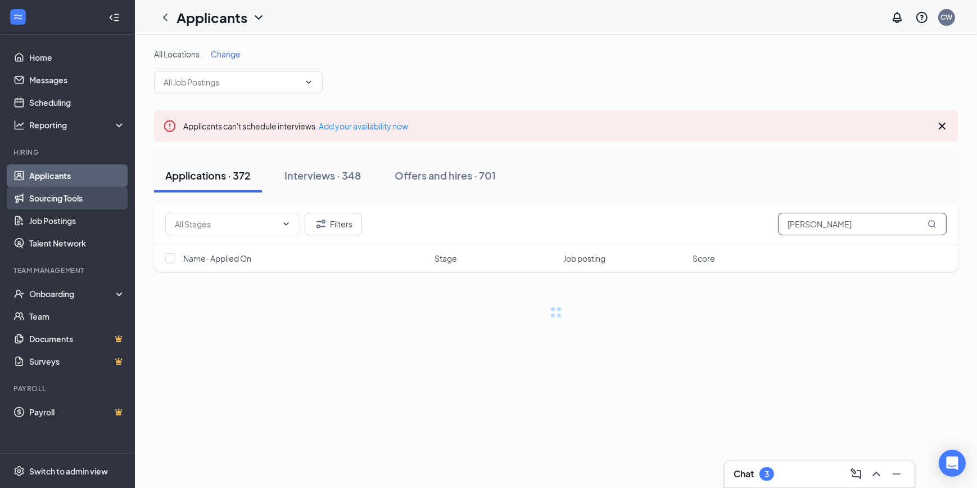
type input "[PERSON_NAME]"
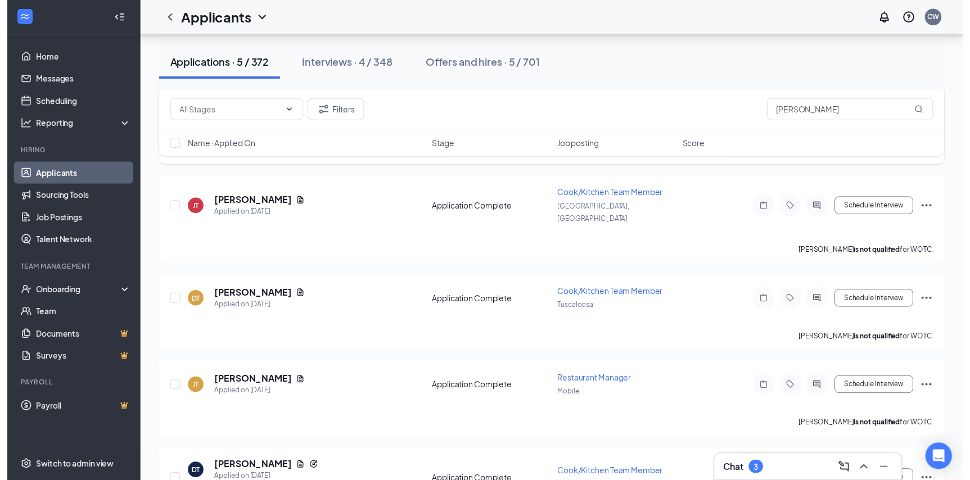
scroll to position [246, 0]
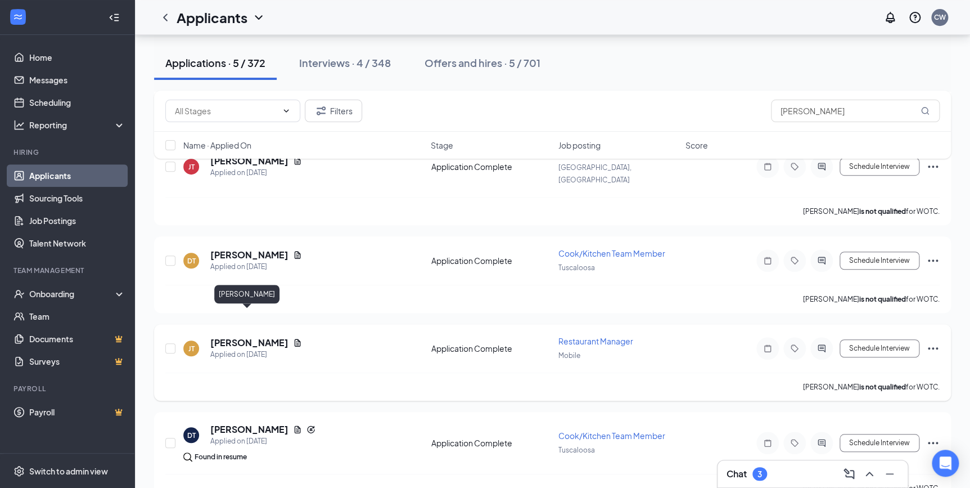
drag, startPoint x: 264, startPoint y: 317, endPoint x: 352, endPoint y: 336, distance: 89.4
click at [264, 336] on h5 "[PERSON_NAME]" at bounding box center [249, 342] width 78 height 12
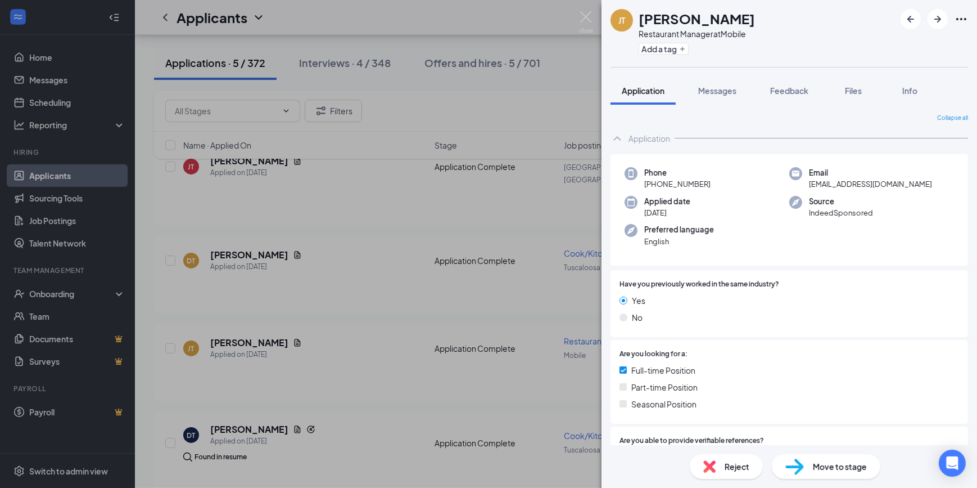
click at [47, 56] on div "[PERSON_NAME] Restaurant Manager at Mobile Add a tag Application Messages Feedb…" at bounding box center [488, 244] width 977 height 488
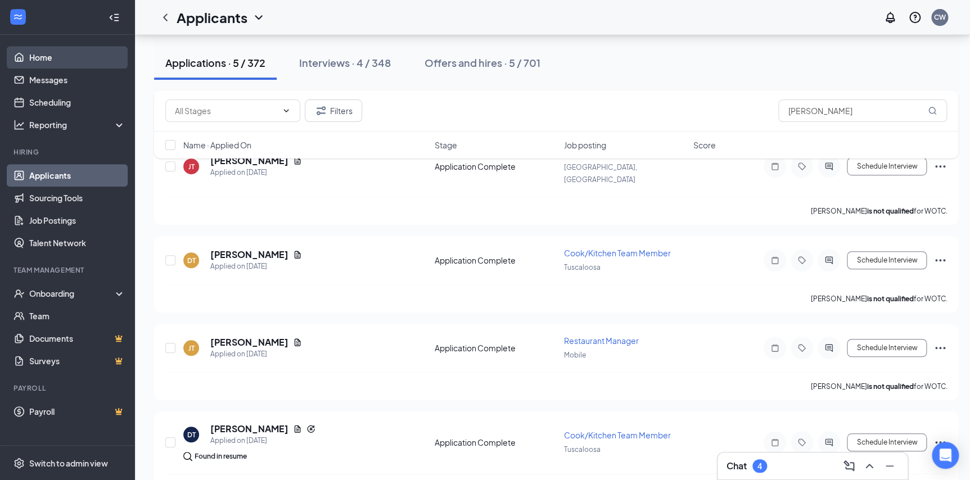
click at [47, 60] on link "Home" at bounding box center [77, 57] width 96 height 22
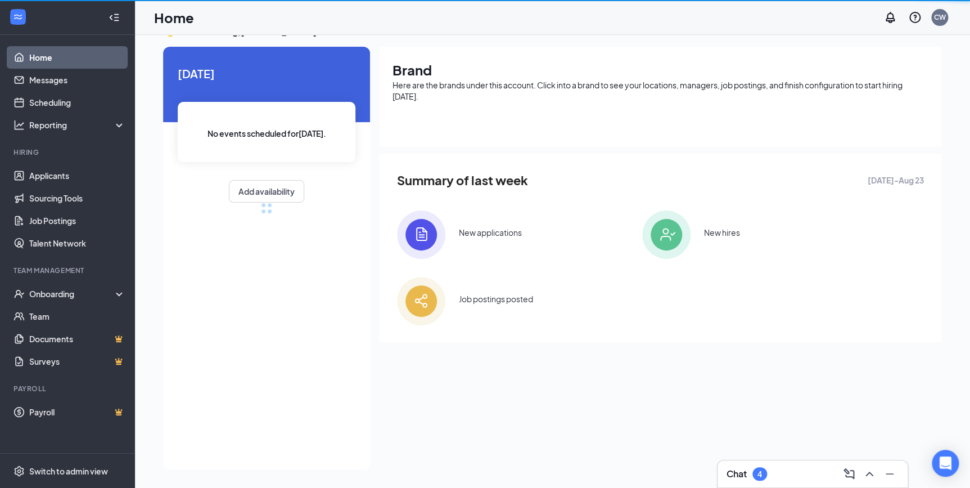
scroll to position [246, 0]
